Goal: Communication & Community: Answer question/provide support

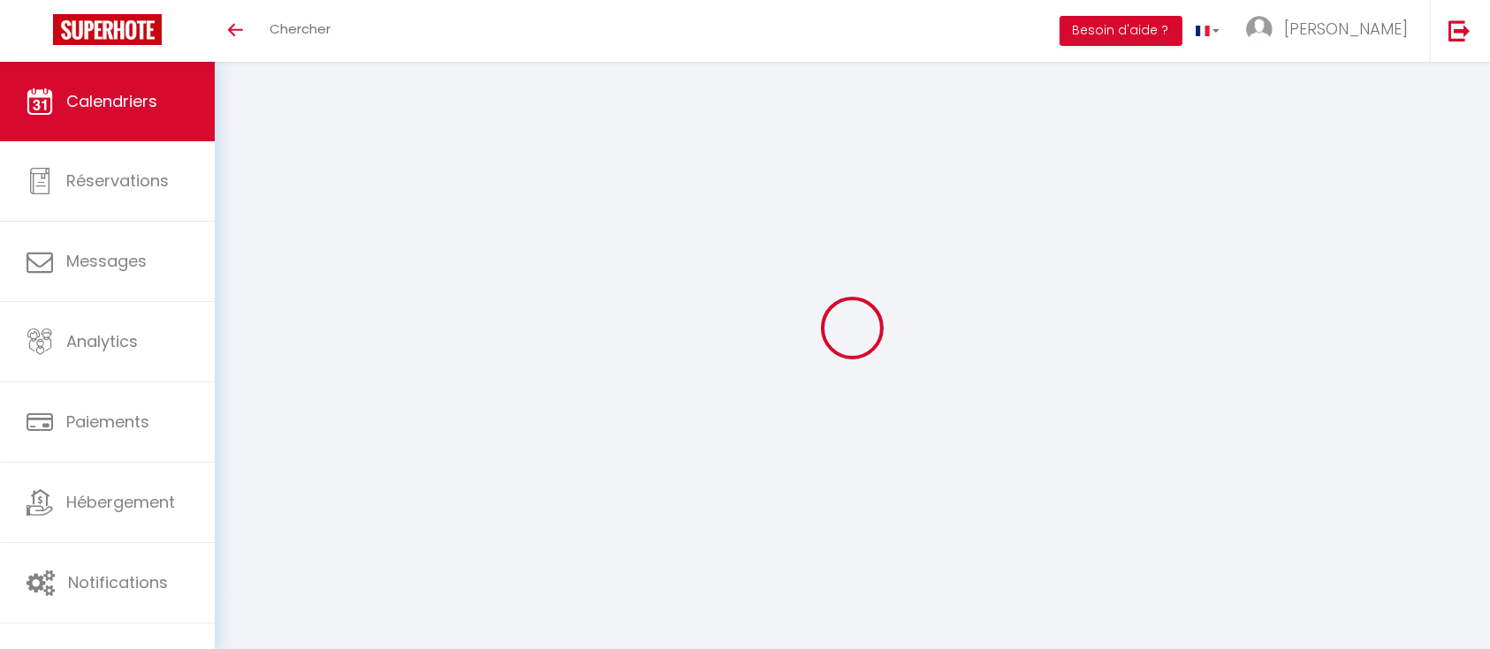
select select
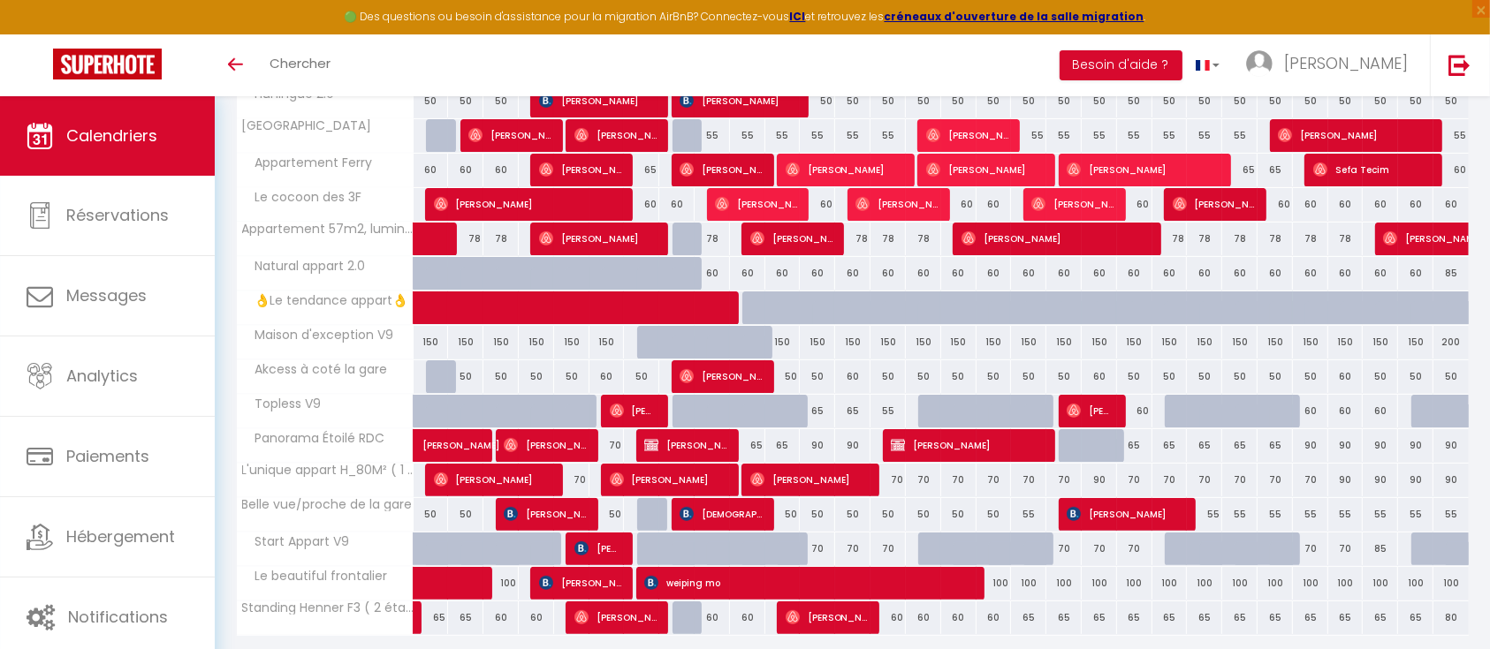
scroll to position [353, 0]
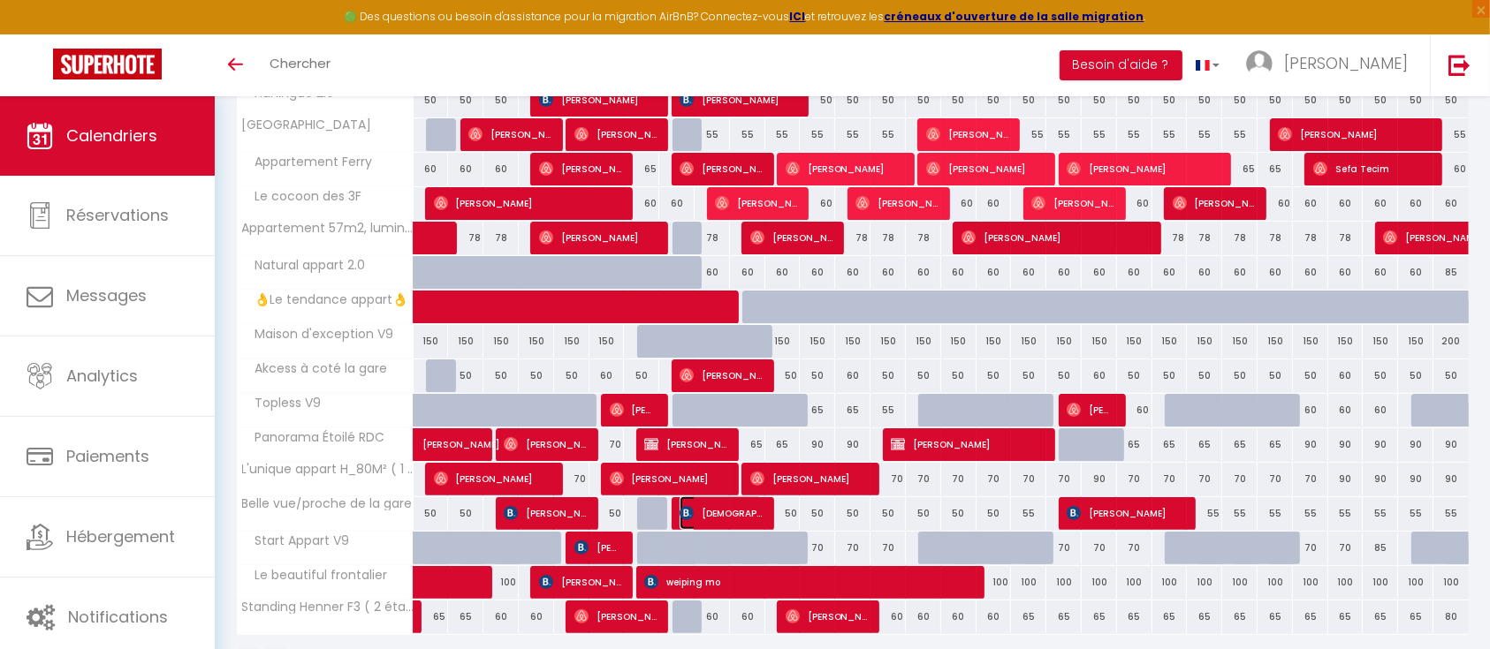
click at [720, 512] on span "[DEMOGRAPHIC_DATA][PERSON_NAME]" at bounding box center [720, 514] width 82 height 34
select select "OK"
select select "KO"
select select "0"
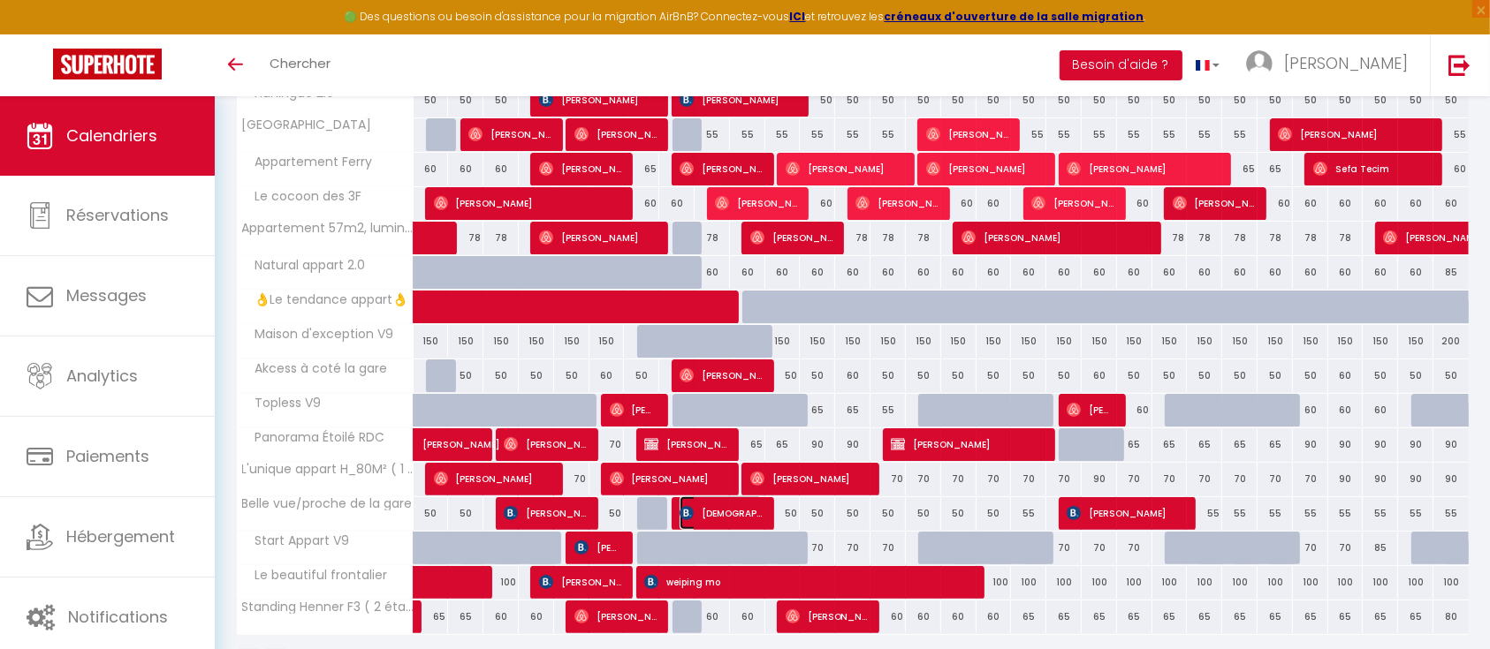
select select "1"
select select
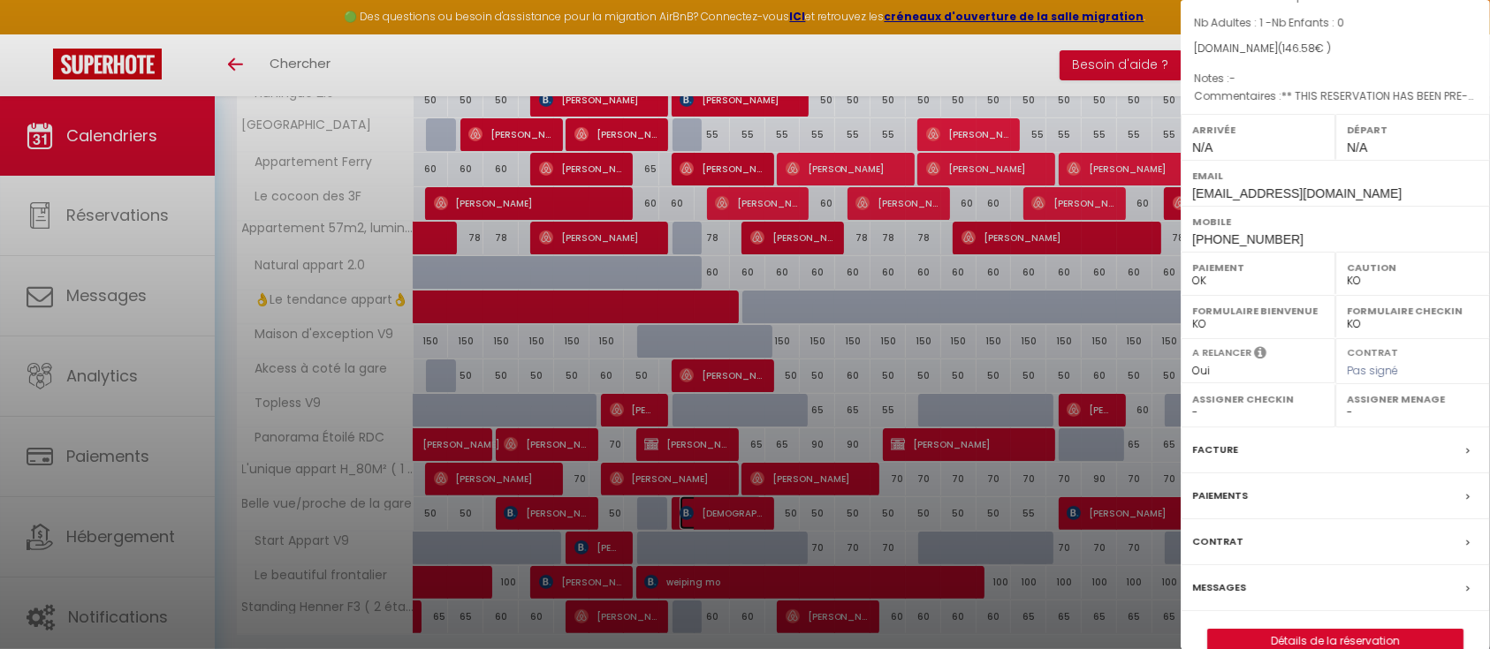
scroll to position [410, 0]
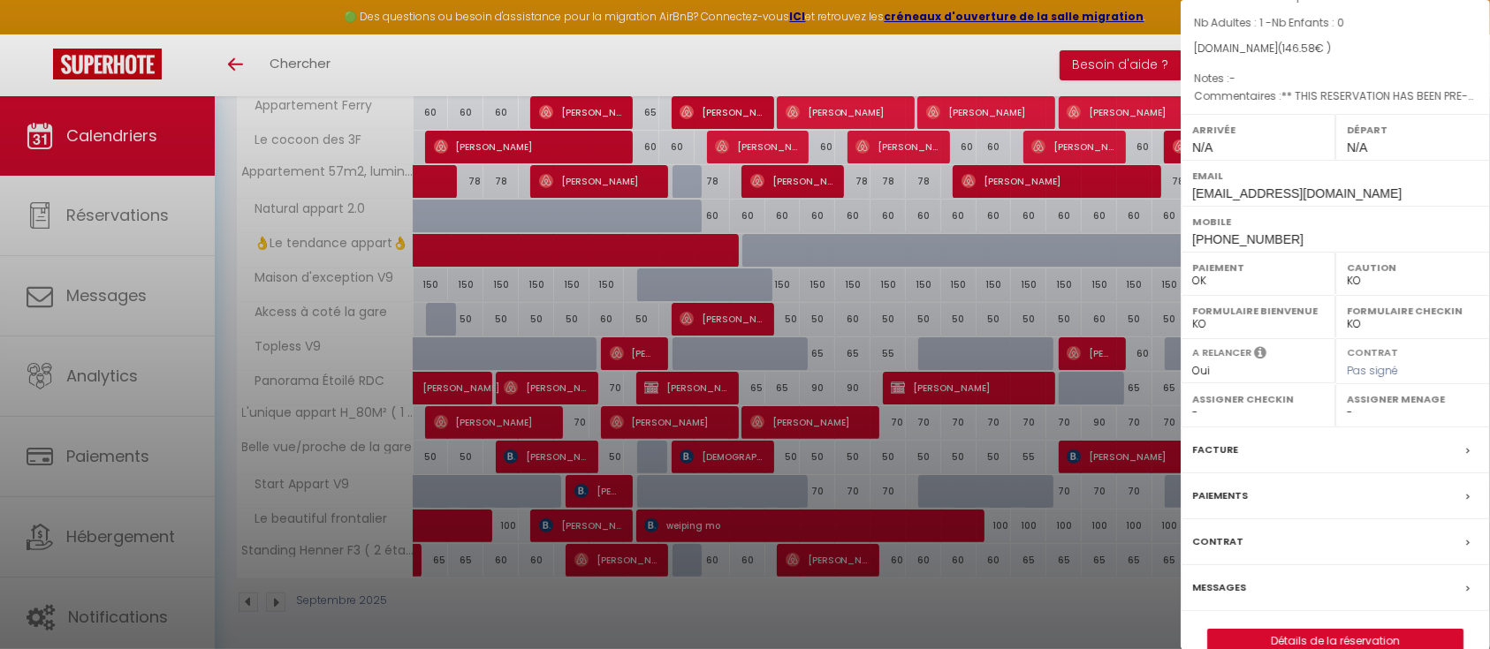
click at [1213, 579] on label "Messages" at bounding box center [1219, 588] width 54 height 19
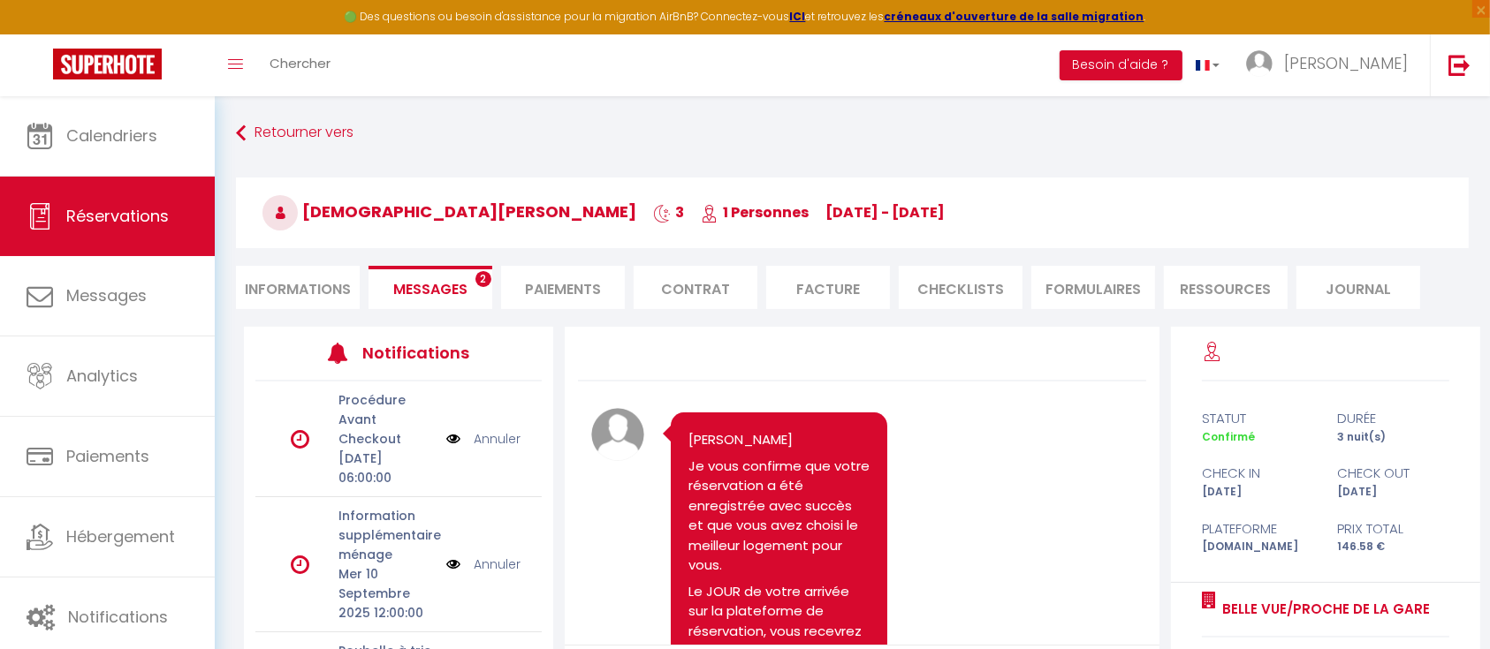
scroll to position [1938, 0]
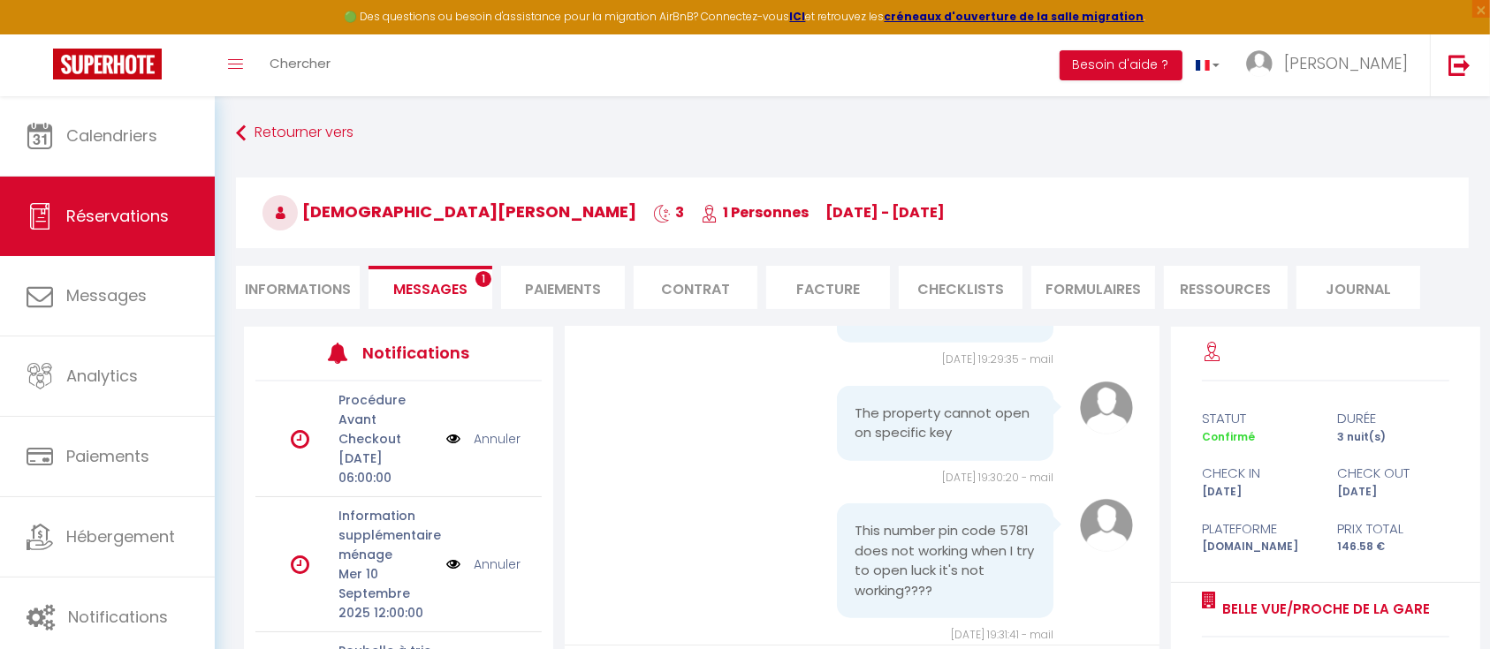
drag, startPoint x: 660, startPoint y: 279, endPoint x: 1182, endPoint y: 405, distance: 537.0
click at [1182, 405] on div "statut durée Confirmé 3 nuit(s) check in check out Lun 08 Sep Jeu 11 Sep Platef…" at bounding box center [1325, 482] width 309 height 201
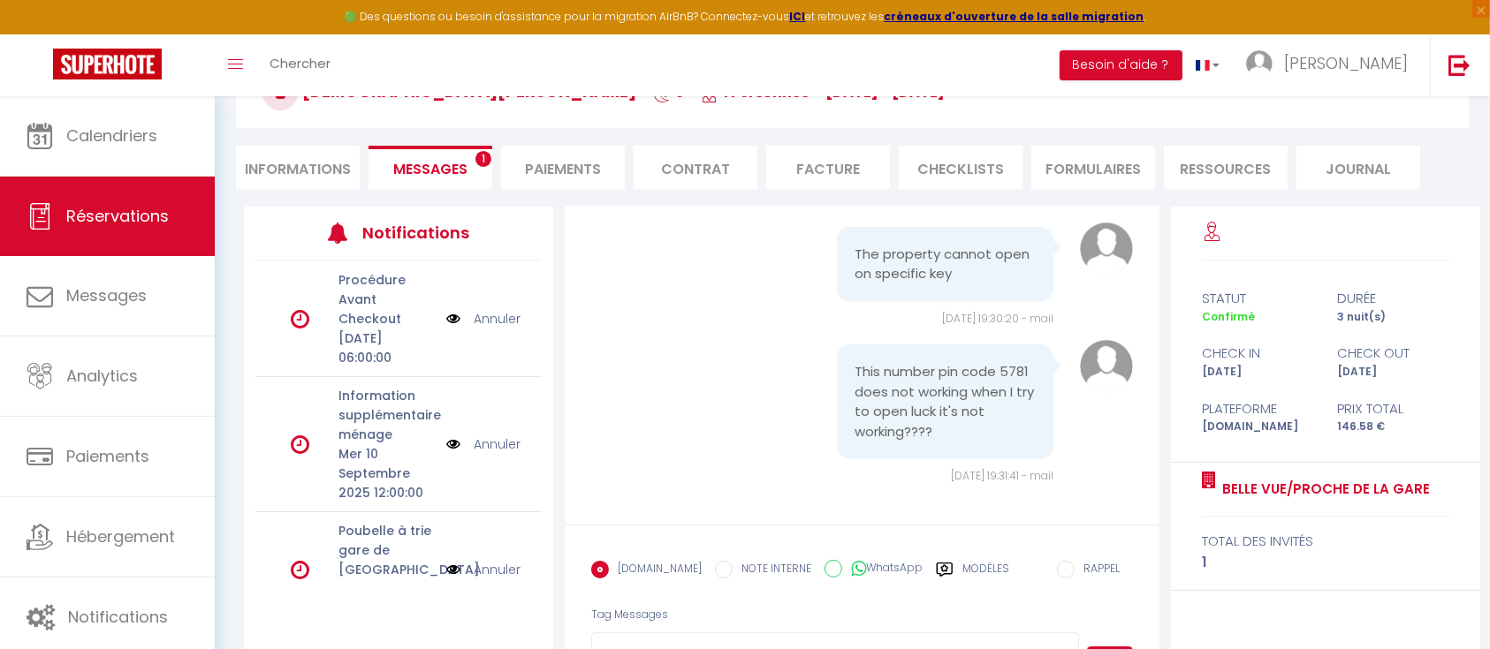
scroll to position [198, 0]
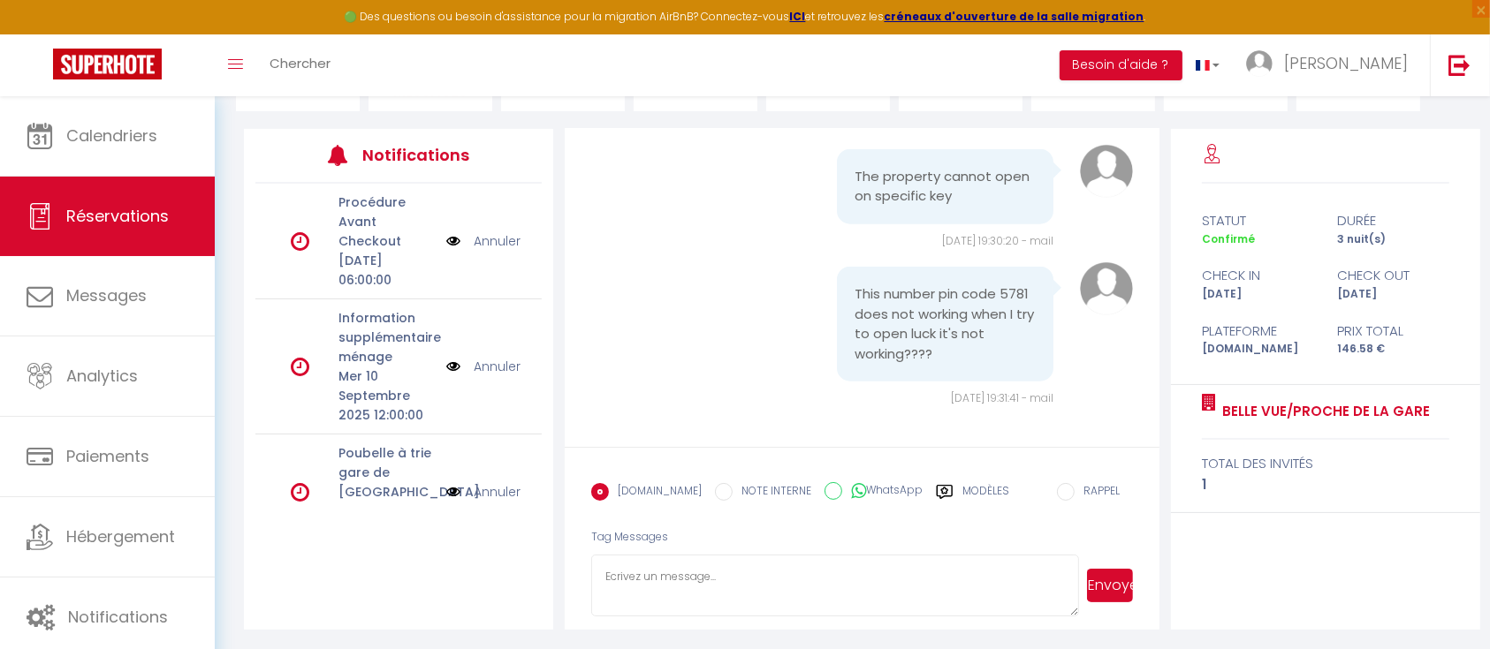
click at [709, 579] on textarea at bounding box center [835, 586] width 488 height 62
type textarea "3253"
click at [1110, 587] on button "Envoyer" at bounding box center [1110, 586] width 46 height 34
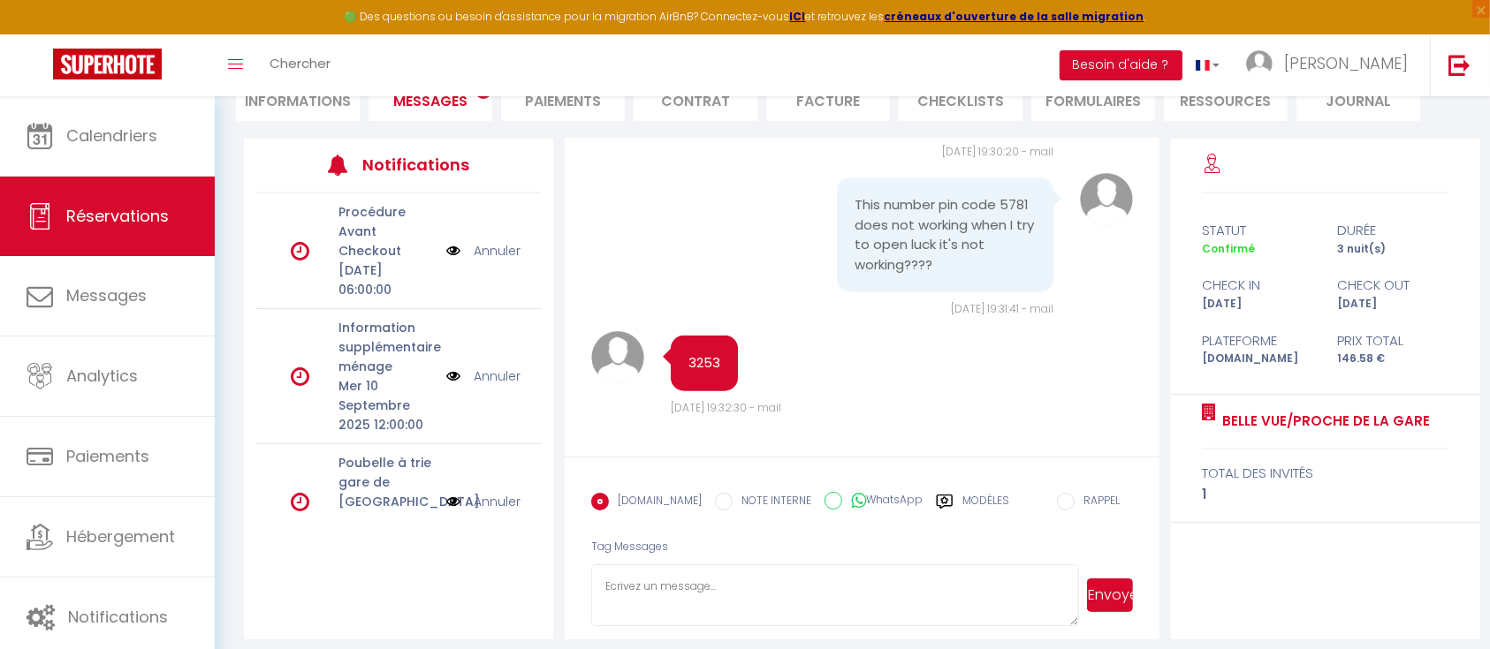
scroll to position [2194, 0]
click at [678, 593] on textarea at bounding box center [835, 596] width 488 height 62
type textarea "0817"
click at [1113, 597] on button "Envoyer" at bounding box center [1110, 596] width 46 height 34
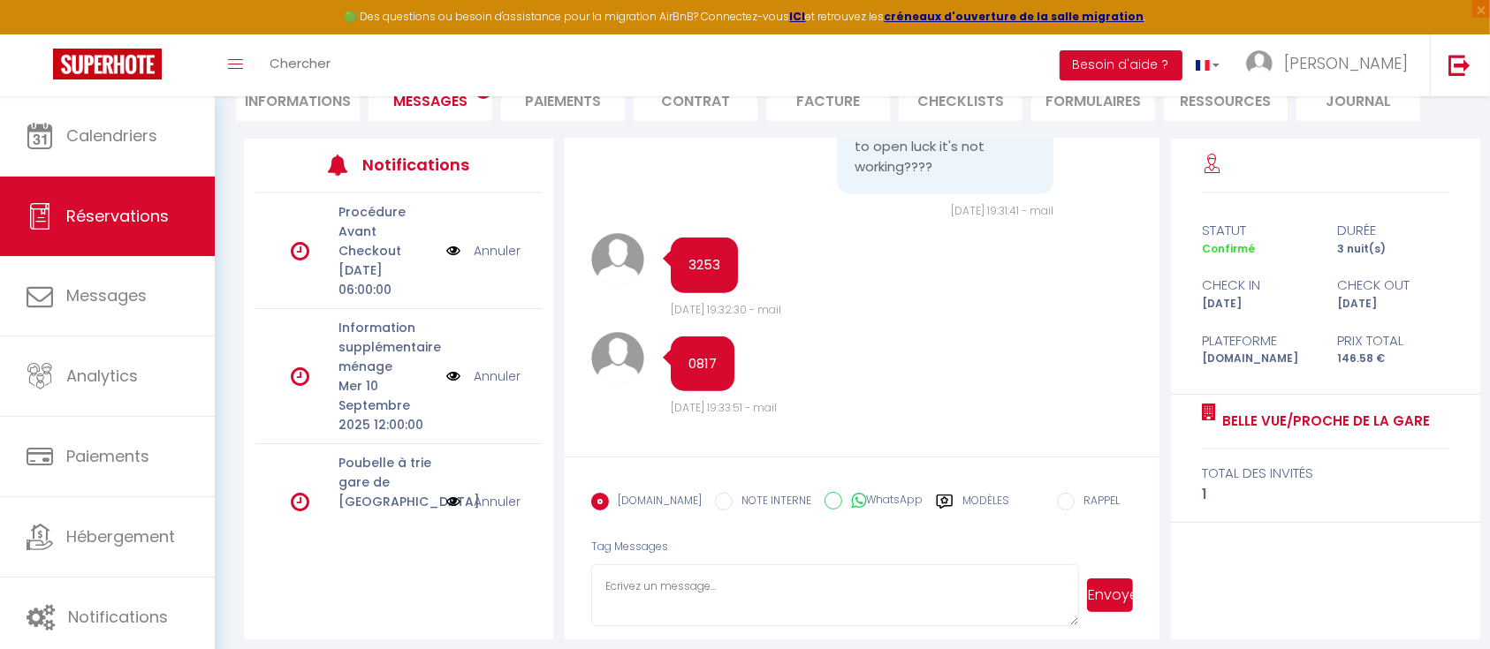
click at [756, 588] on textarea at bounding box center [835, 596] width 488 height 62
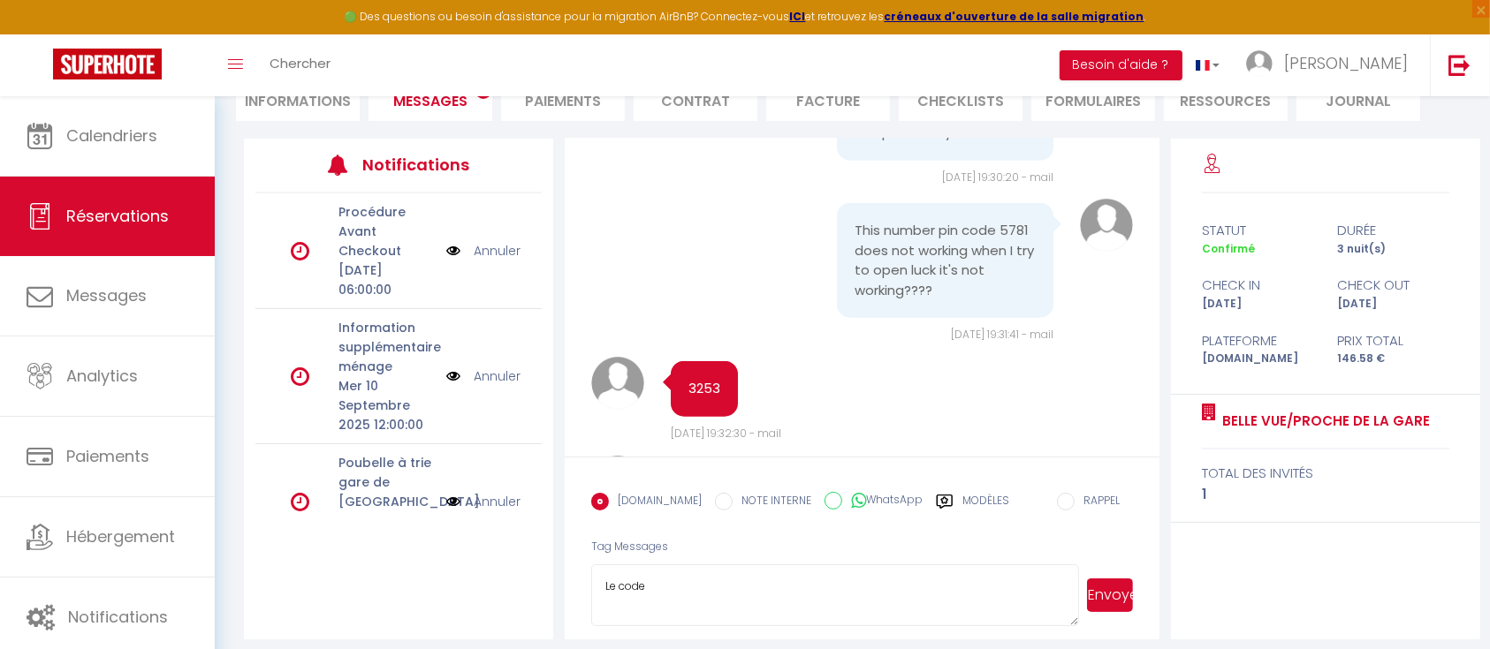
scroll to position [2292, 0]
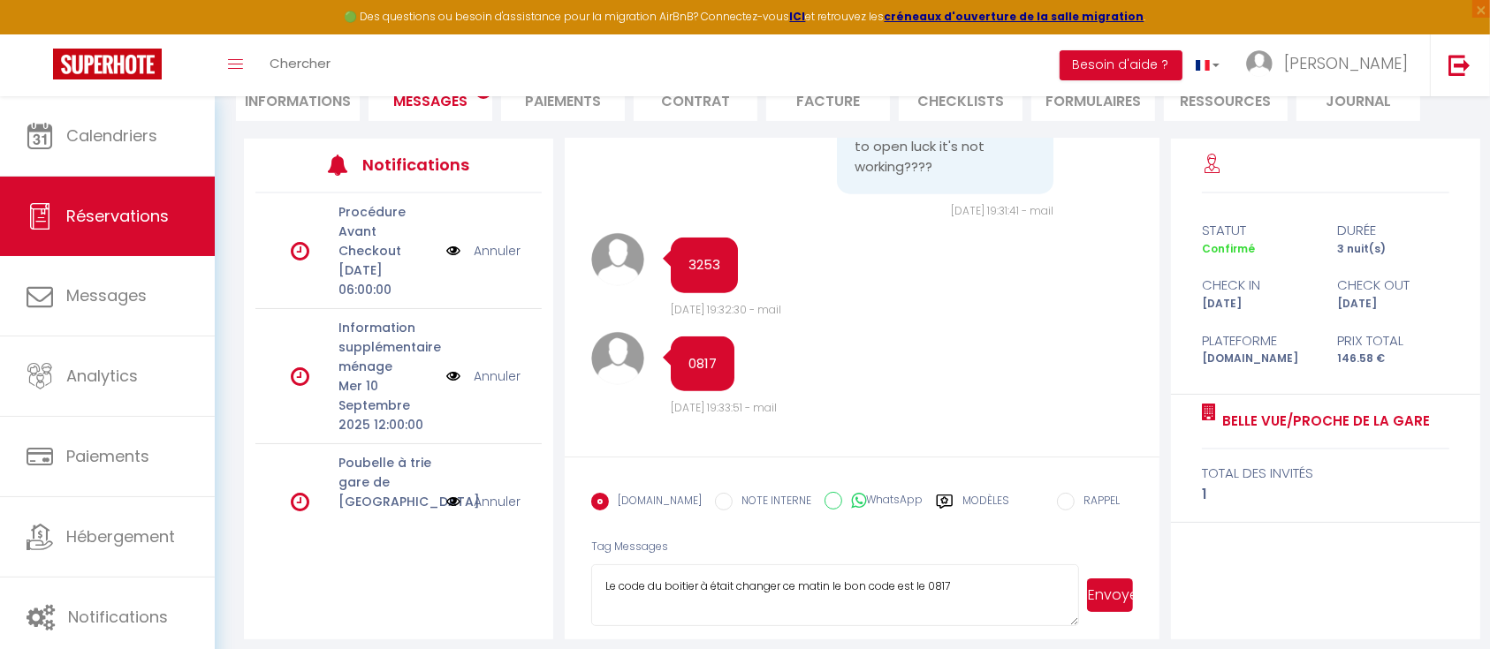
type textarea "Le code du boitier à était changer [PERSON_NAME] le bon code est le 0817"
click at [1110, 589] on button "Envoyer" at bounding box center [1110, 596] width 46 height 34
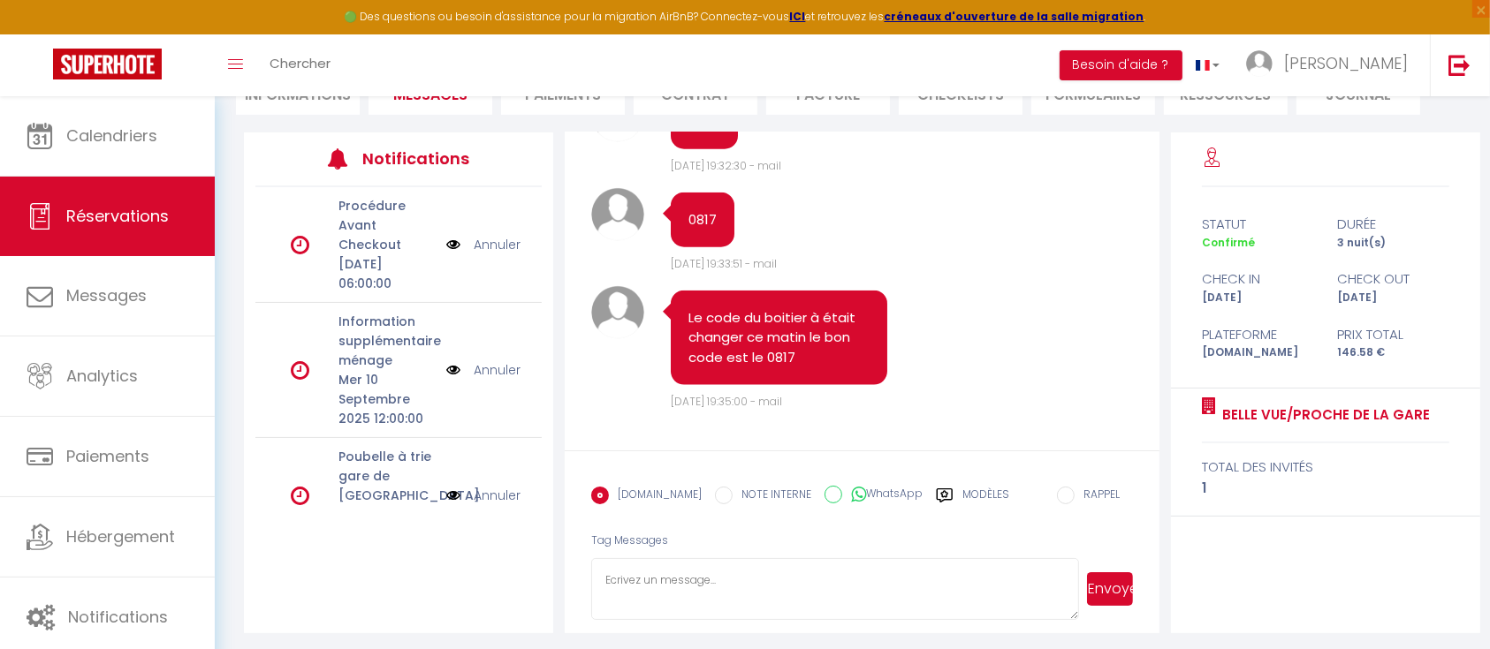
scroll to position [198, 0]
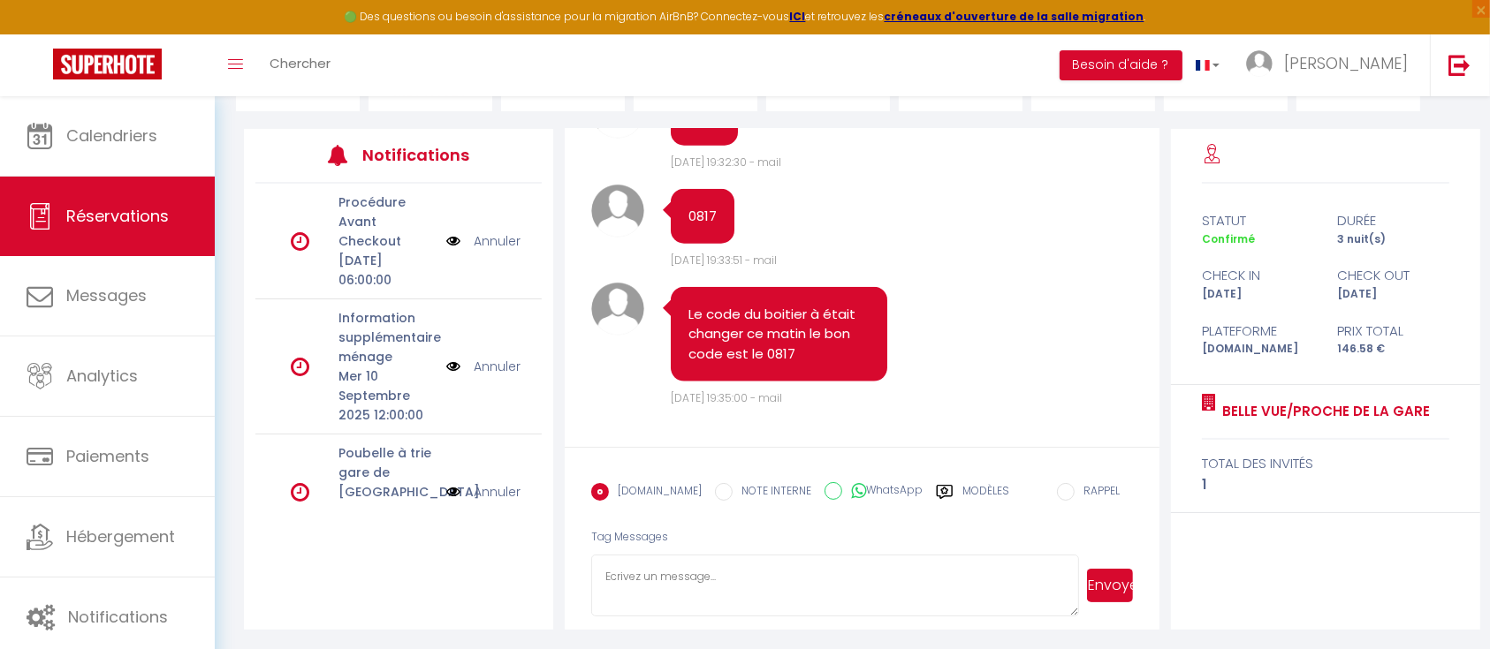
click at [1194, 210] on div "statut" at bounding box center [1257, 220] width 135 height 21
